Goal: Find specific page/section: Find specific page/section

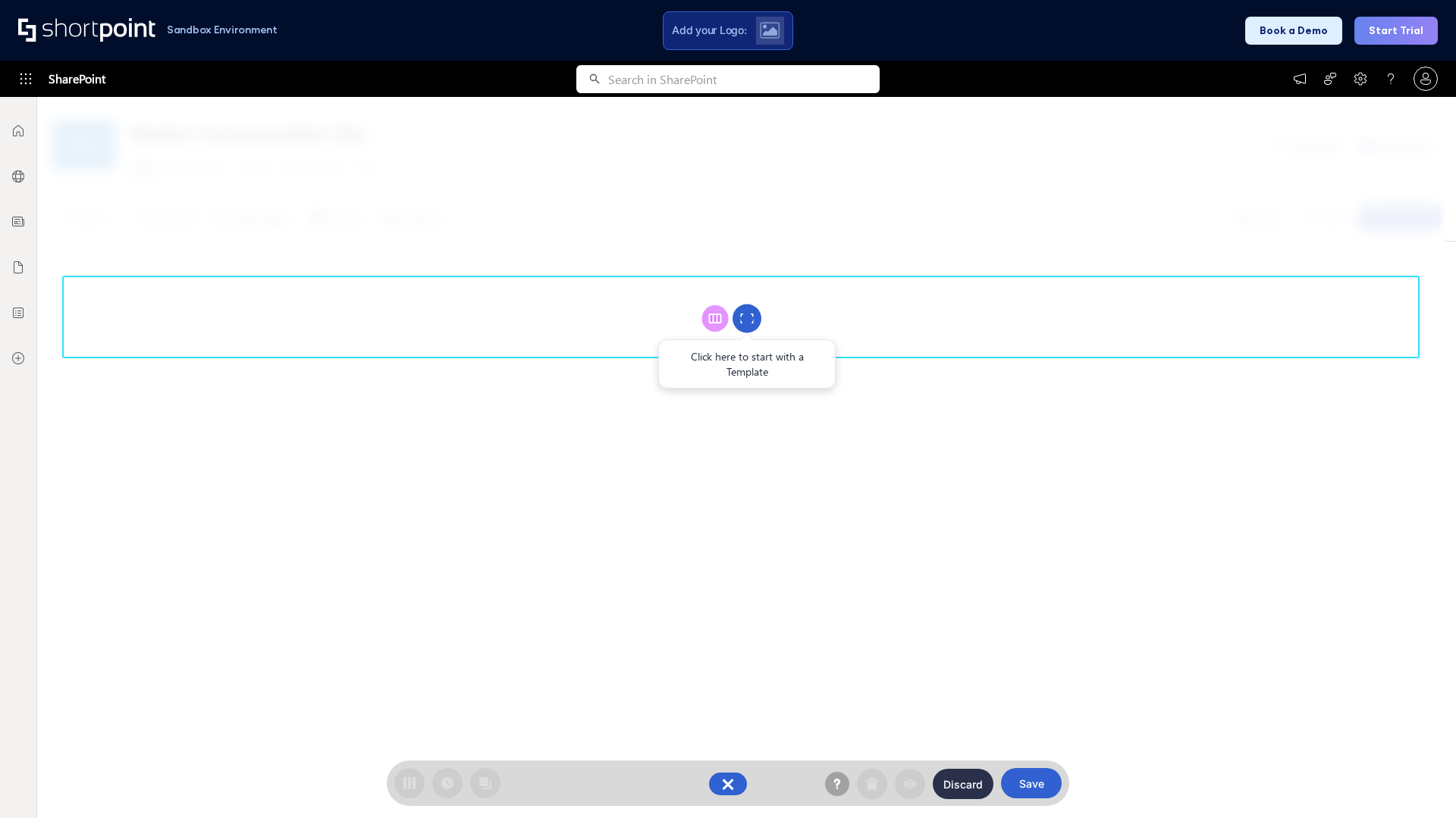
click at [747, 318] on circle at bounding box center [747, 319] width 29 height 29
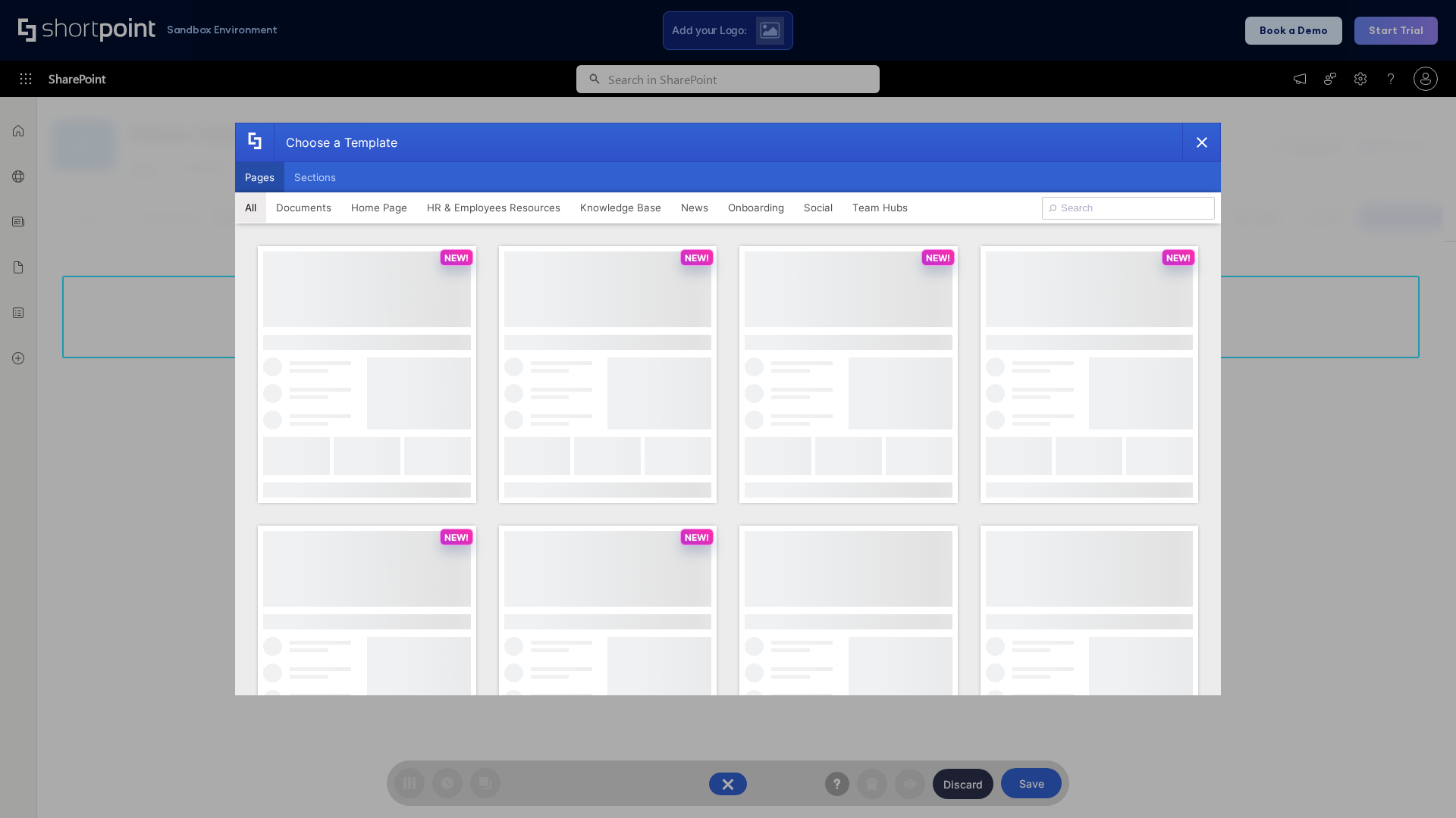
click at [259, 177] on button "Pages" at bounding box center [259, 177] width 50 height 31
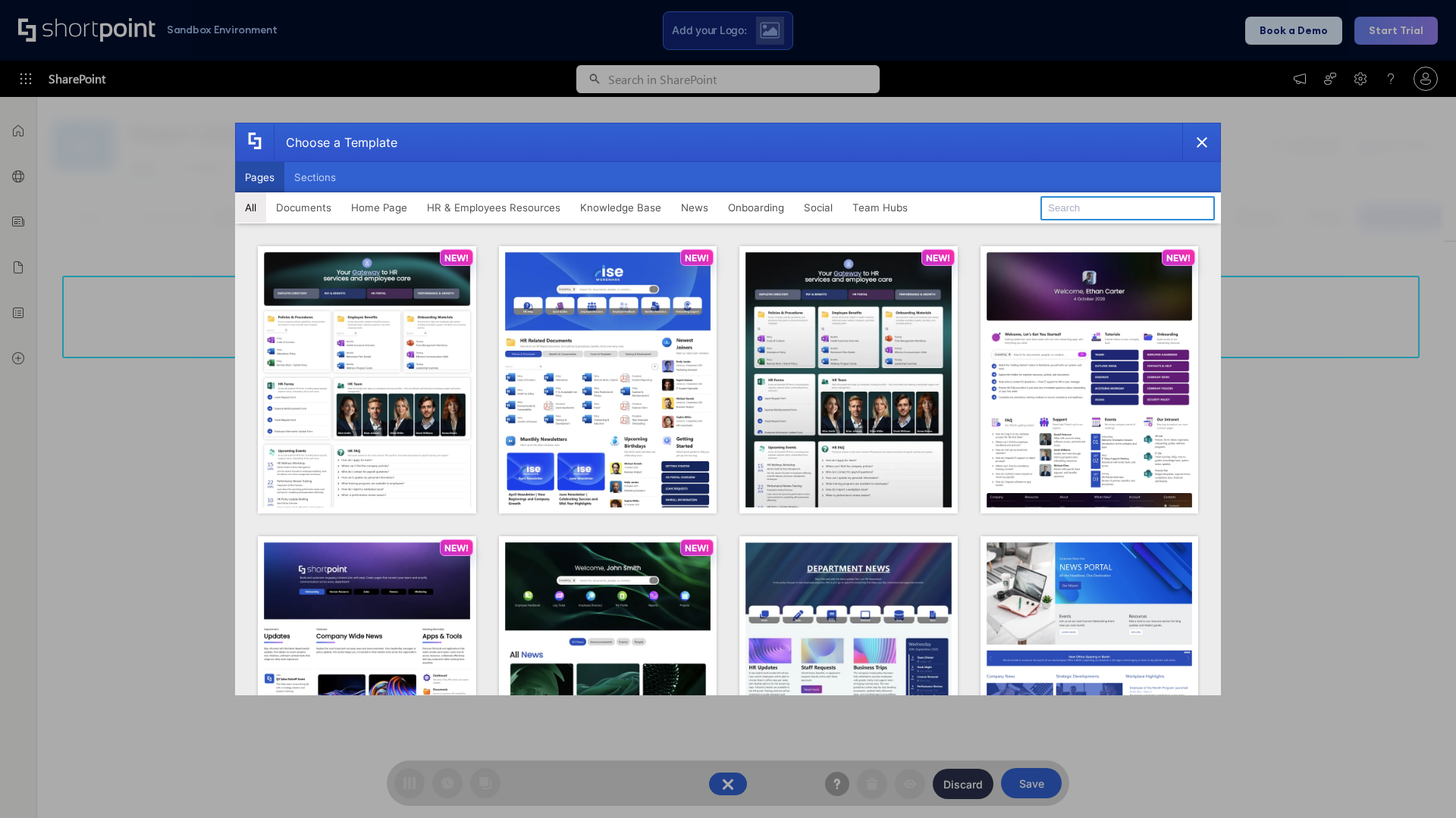
type input "Knowledge Portal 4"
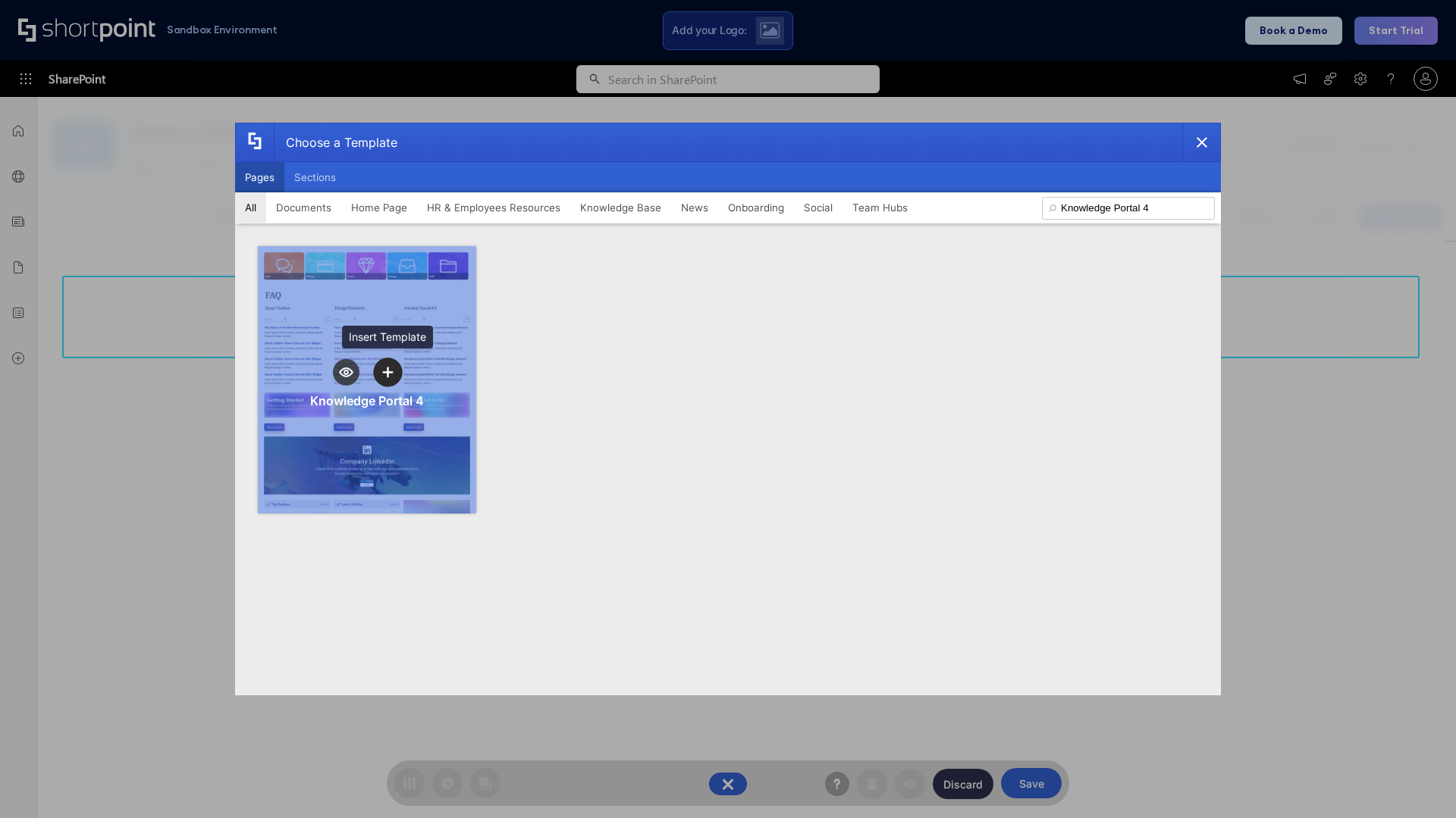
click at [387, 372] on icon "template selector" at bounding box center [387, 372] width 10 height 10
